Goal: Information Seeking & Learning: Learn about a topic

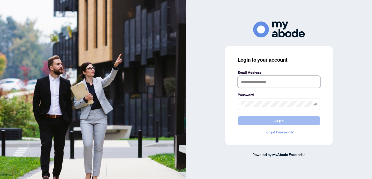
type input "**********"
click at [279, 120] on span "Login" at bounding box center [278, 120] width 9 height 8
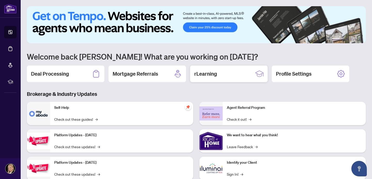
click at [210, 73] on h2 "rLearning" at bounding box center [205, 73] width 23 height 7
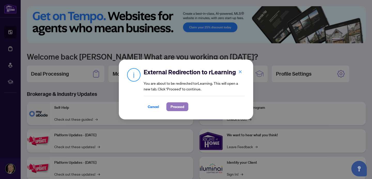
click at [180, 106] on span "Proceed" at bounding box center [178, 106] width 14 height 8
